Goal: Information Seeking & Learning: Check status

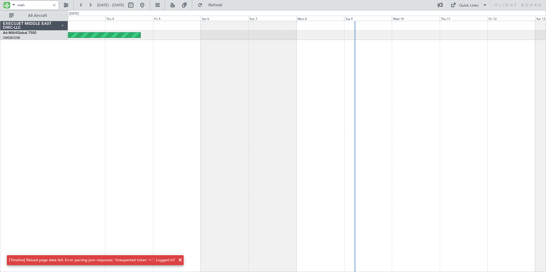
click at [55, 6] on div at bounding box center [54, 5] width 6 height 6
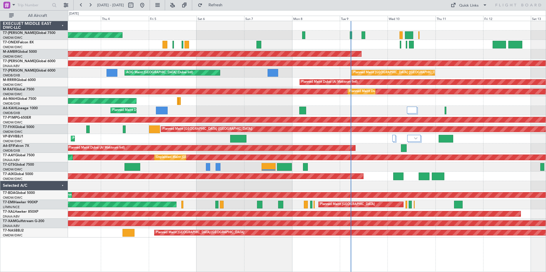
click at [211, 263] on div "Planned Maint Dubai (Al Maktoum Intl) Planned Maint Nurnberg AOG Maint [GEOGRAP…" at bounding box center [307, 147] width 478 height 252
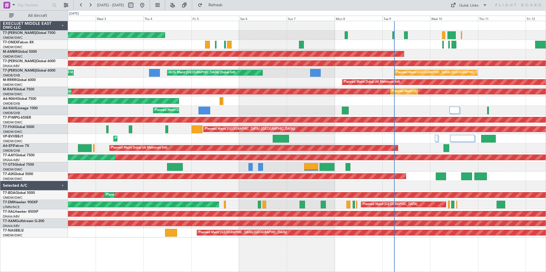
click at [207, 252] on div "Planned Maint Dubai (Al Maktoum Intl) AOG Maint [GEOGRAPHIC_DATA] (Al Maktoum I…" at bounding box center [307, 147] width 478 height 252
